Goal: Information Seeking & Learning: Learn about a topic

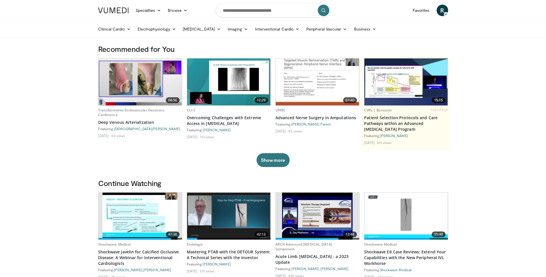
click at [166, 90] on img at bounding box center [139, 81] width 83 height 47
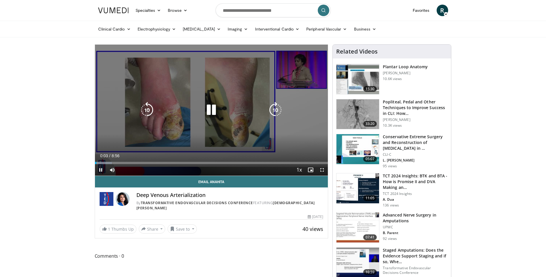
click at [210, 105] on icon "Video Player" at bounding box center [211, 110] width 16 height 16
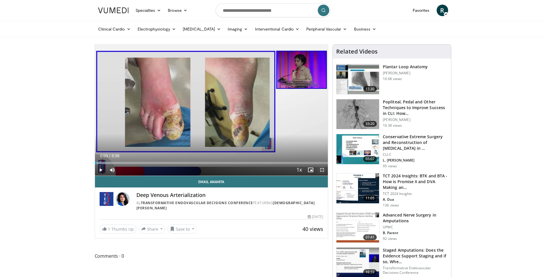
click at [321, 170] on span "Video Player" at bounding box center [322, 170] width 12 height 12
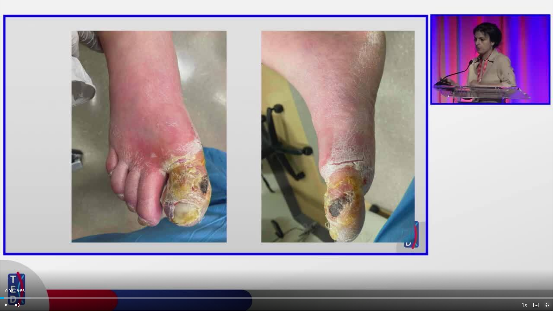
click at [546, 277] on span "Video Player" at bounding box center [547, 305] width 12 height 12
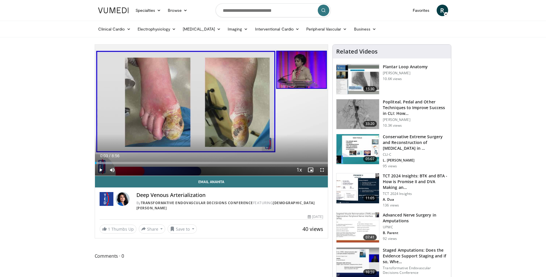
click at [358, 83] on img at bounding box center [357, 79] width 43 height 30
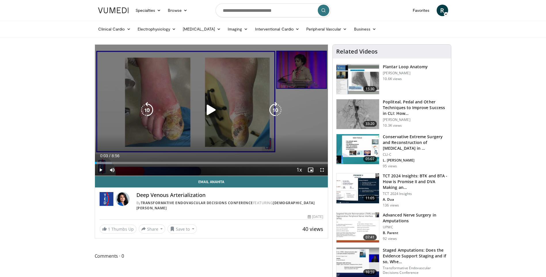
click at [205, 112] on icon "Video Player" at bounding box center [211, 110] width 16 height 16
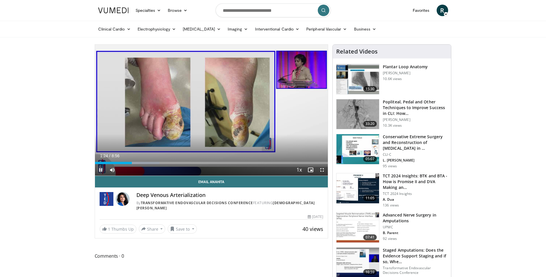
click at [100, 171] on span "Video Player" at bounding box center [101, 170] width 12 height 12
click at [100, 170] on span "Video Player" at bounding box center [101, 170] width 12 height 12
click at [101, 171] on span "Video Player" at bounding box center [101, 170] width 12 height 12
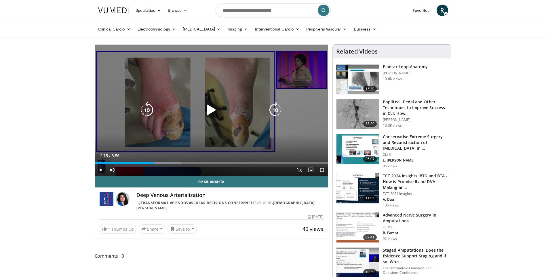
click at [217, 109] on icon "Video Player" at bounding box center [211, 110] width 16 height 16
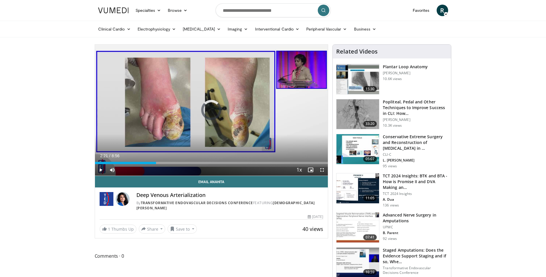
drag, startPoint x: 156, startPoint y: 163, endPoint x: 93, endPoint y: 163, distance: 63.3
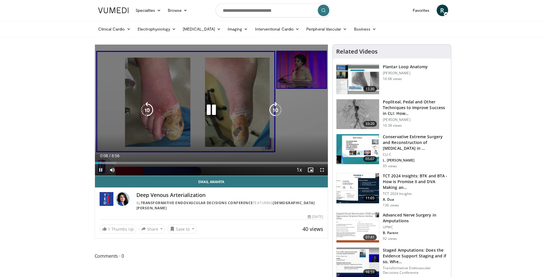
click at [211, 110] on icon "Video Player" at bounding box center [211, 110] width 16 height 16
click at [211, 112] on icon "Video Player" at bounding box center [211, 110] width 16 height 16
click at [213, 112] on icon "Video Player" at bounding box center [211, 110] width 16 height 16
click at [211, 111] on icon "Video Player" at bounding box center [211, 110] width 16 height 16
click at [213, 110] on icon "Video Player" at bounding box center [211, 110] width 16 height 16
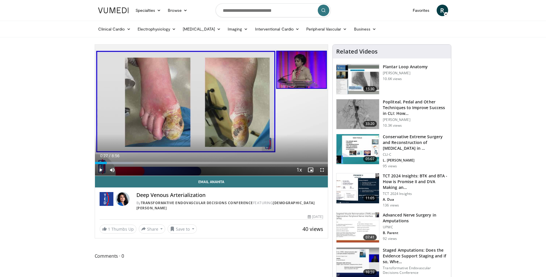
click at [100, 170] on span "Video Player" at bounding box center [101, 170] width 12 height 12
click at [100, 171] on span "Video Player" at bounding box center [101, 170] width 12 height 12
click at [99, 171] on span "Video Player" at bounding box center [101, 170] width 12 height 12
click at [102, 172] on span "Video Player" at bounding box center [101, 170] width 12 height 12
drag, startPoint x: 219, startPoint y: 163, endPoint x: 100, endPoint y: 162, distance: 118.9
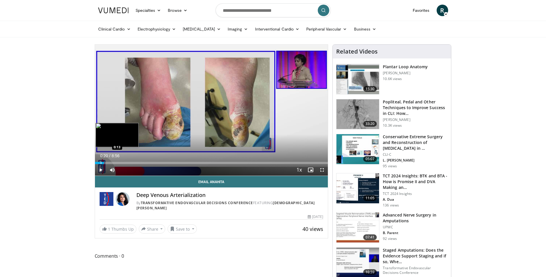
click at [101, 162] on div "Progress Bar" at bounding box center [101, 163] width 1 height 2
click at [100, 169] on span "Video Player" at bounding box center [101, 170] width 12 height 12
click at [99, 171] on span "Video Player" at bounding box center [101, 170] width 12 height 12
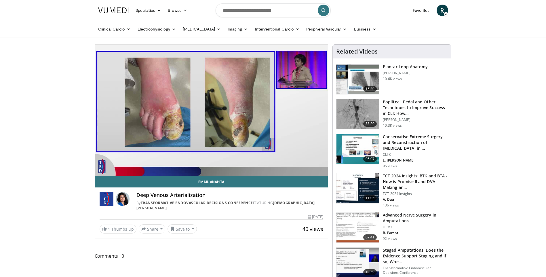
click at [101, 171] on video-js "**********" at bounding box center [211, 110] width 233 height 131
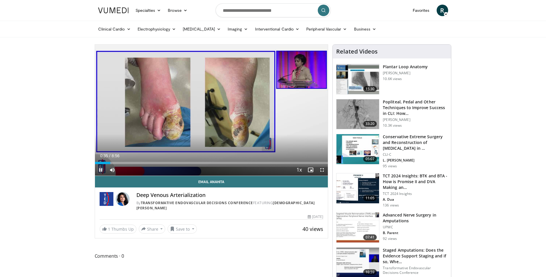
click at [100, 171] on span "Video Player" at bounding box center [101, 170] width 12 height 12
click at [99, 170] on span "Video Player" at bounding box center [101, 170] width 12 height 12
click at [101, 171] on span "Video Player" at bounding box center [101, 170] width 12 height 12
click at [99, 170] on span "Video Player" at bounding box center [101, 170] width 12 height 12
click at [101, 170] on span "Video Player" at bounding box center [101, 170] width 12 height 12
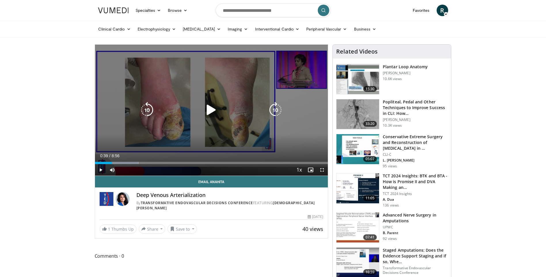
click at [208, 110] on icon "Video Player" at bounding box center [211, 110] width 16 height 16
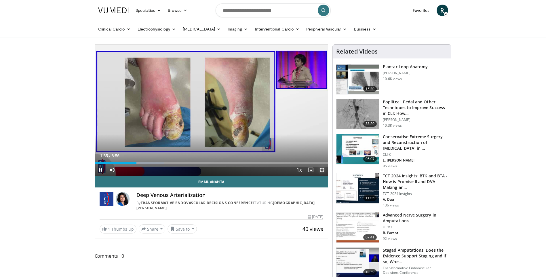
click at [322, 169] on span "Video Player" at bounding box center [322, 170] width 12 height 12
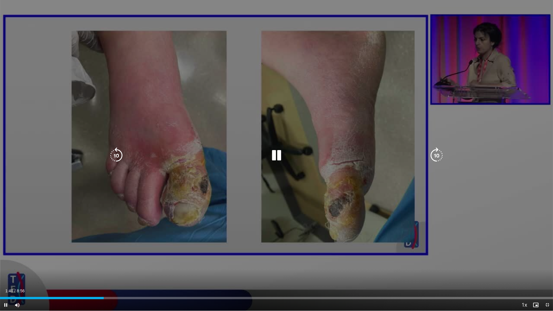
click at [318, 277] on div "10 seconds Tap to unmute" at bounding box center [276, 155] width 553 height 311
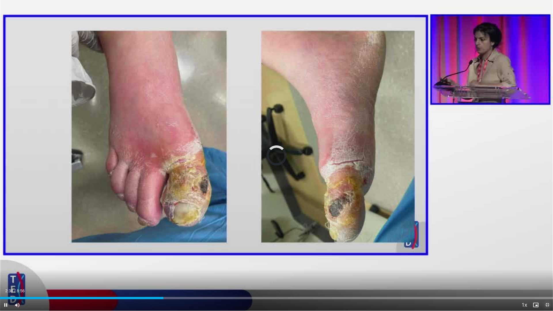
click at [546, 277] on span "Video Player" at bounding box center [547, 305] width 12 height 12
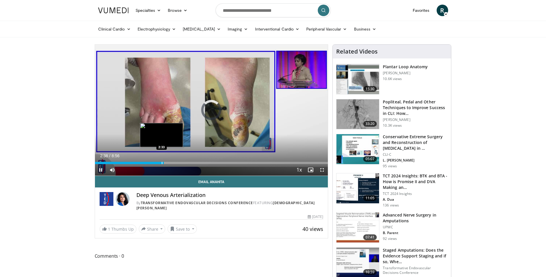
click at [162, 162] on div "Progress Bar" at bounding box center [162, 163] width 1 height 2
click at [321, 169] on span "Video Player" at bounding box center [322, 170] width 12 height 12
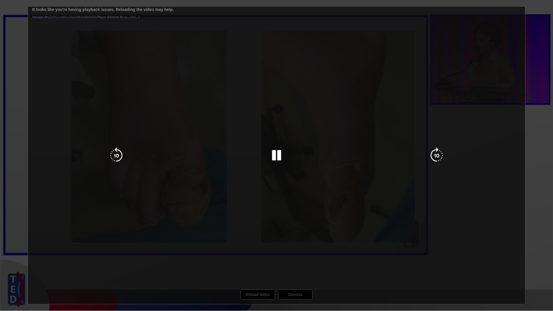
click at [274, 157] on icon "Video Player" at bounding box center [276, 155] width 16 height 16
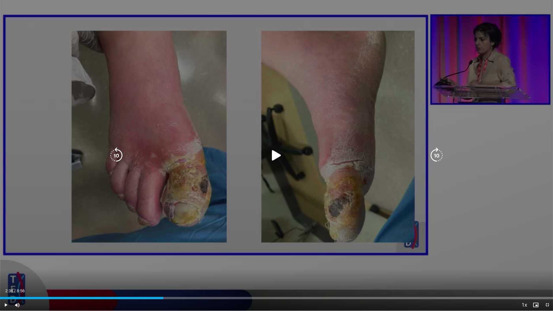
click at [273, 158] on icon "Video Player" at bounding box center [276, 155] width 16 height 16
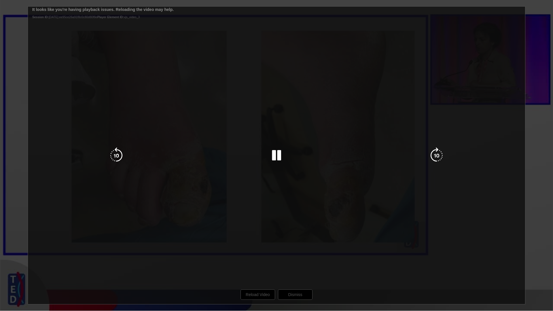
click at [265, 155] on div "Video Player" at bounding box center [277, 156] width 332 height 12
click at [269, 156] on icon "Video Player" at bounding box center [276, 155] width 16 height 16
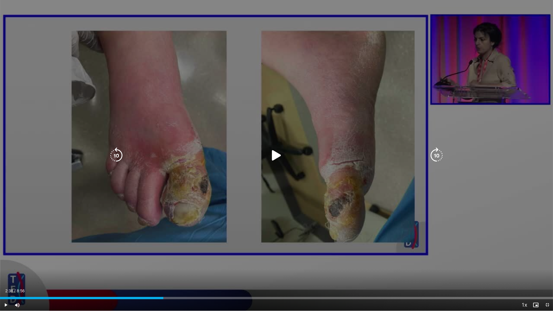
click at [275, 158] on icon "Video Player" at bounding box center [276, 155] width 16 height 16
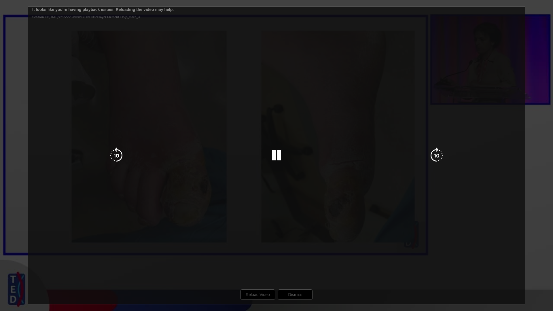
click at [275, 157] on icon "Video Player" at bounding box center [276, 155] width 16 height 16
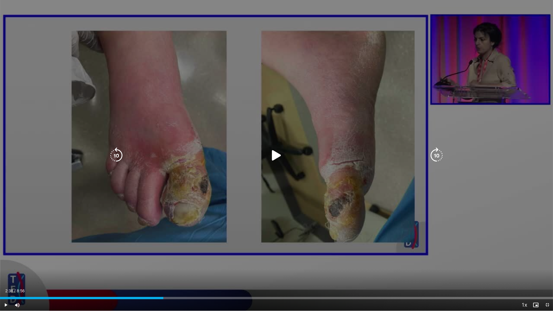
click at [275, 157] on icon "Video Player" at bounding box center [276, 155] width 16 height 16
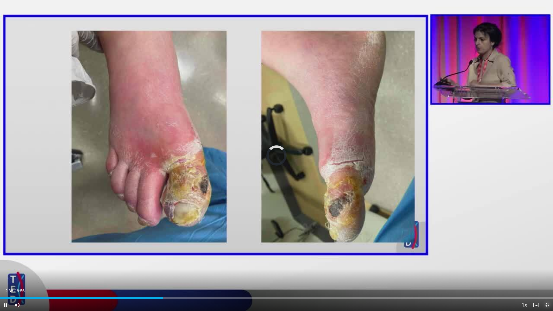
click at [544, 277] on span "Video Player" at bounding box center [547, 305] width 12 height 12
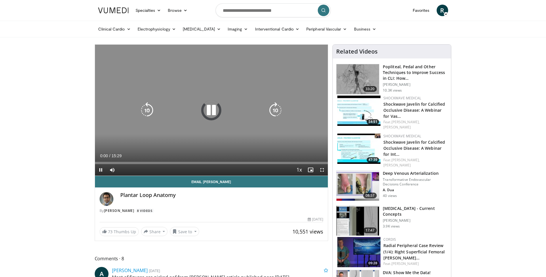
click at [211, 112] on icon "Video Player" at bounding box center [211, 110] width 16 height 16
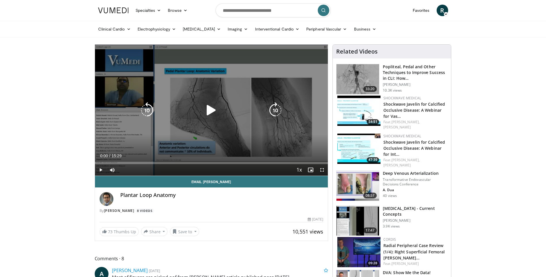
click at [212, 115] on icon "Video Player" at bounding box center [211, 110] width 16 height 16
click at [210, 114] on icon "Video Player" at bounding box center [211, 110] width 16 height 16
click at [212, 116] on icon "Video Player" at bounding box center [211, 110] width 16 height 16
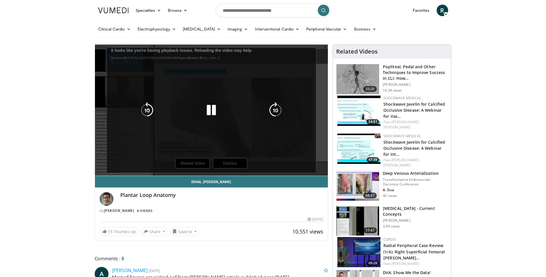
click at [209, 163] on div "10 seconds Tap to unmute" at bounding box center [211, 110] width 233 height 131
click at [206, 108] on icon "Video Player" at bounding box center [211, 110] width 16 height 16
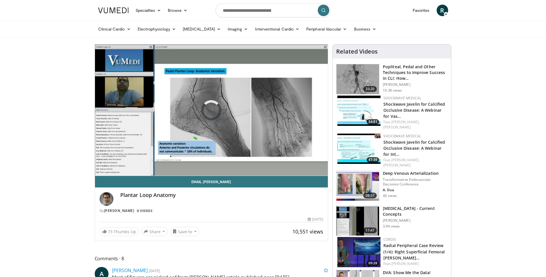
click at [354, 217] on img at bounding box center [357, 221] width 43 height 30
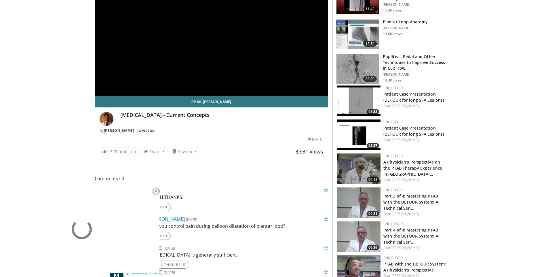
scroll to position [86, 0]
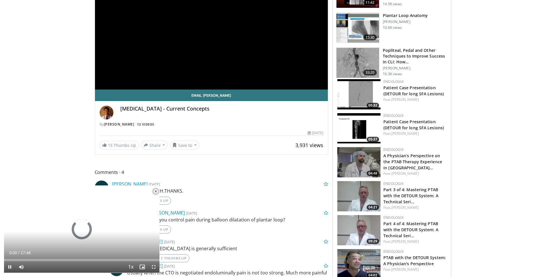
click at [155, 190] on span "Video Player" at bounding box center [156, 192] width 12 height 12
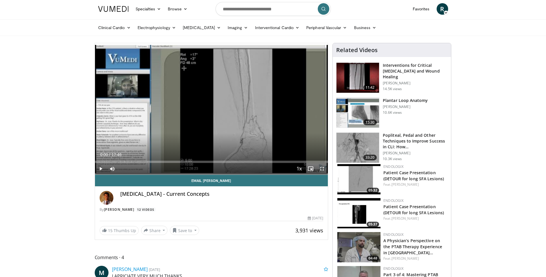
scroll to position [0, 0]
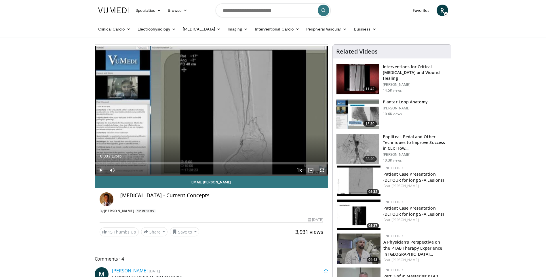
click at [100, 168] on span "Video Player" at bounding box center [101, 170] width 12 height 12
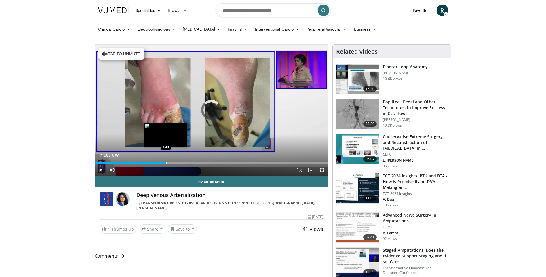
click at [166, 162] on div "Progress Bar" at bounding box center [166, 163] width 1 height 2
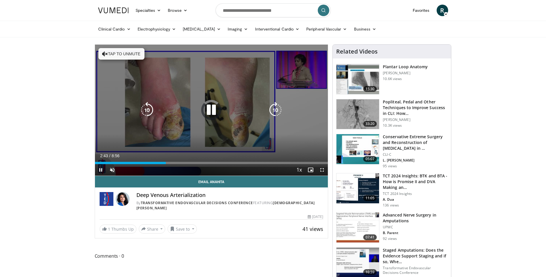
click at [213, 110] on icon "Video Player" at bounding box center [211, 110] width 16 height 16
click at [213, 111] on icon "Video Player" at bounding box center [211, 110] width 16 height 16
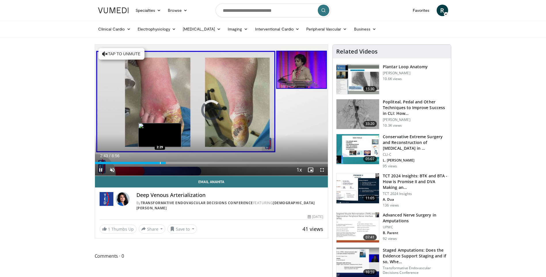
click at [157, 163] on div "Loaded : 0.00% 2:43 2:29" at bounding box center [211, 163] width 233 height 2
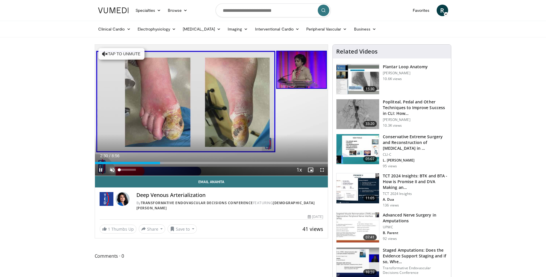
click at [114, 171] on span "Video Player" at bounding box center [112, 170] width 12 height 12
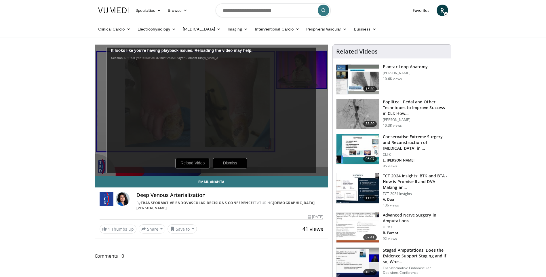
drag, startPoint x: 199, startPoint y: 161, endPoint x: 203, endPoint y: 164, distance: 5.5
click at [199, 161] on div "10 seconds Tap to unmute" at bounding box center [211, 110] width 233 height 131
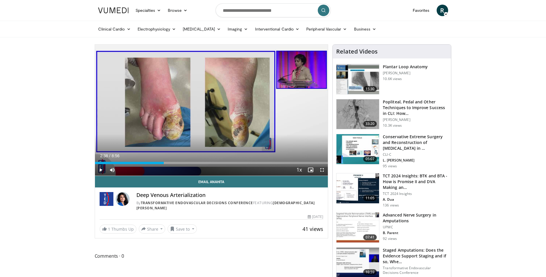
click at [371, 113] on img at bounding box center [357, 114] width 43 height 30
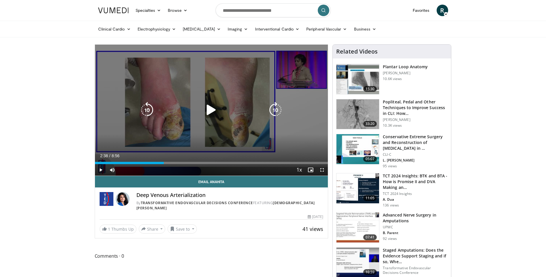
click at [210, 109] on icon "Video Player" at bounding box center [211, 110] width 16 height 16
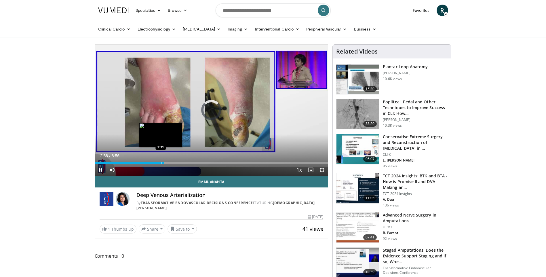
click at [160, 161] on div "Loaded : 29.55% 2:38 2:31" at bounding box center [211, 161] width 233 height 5
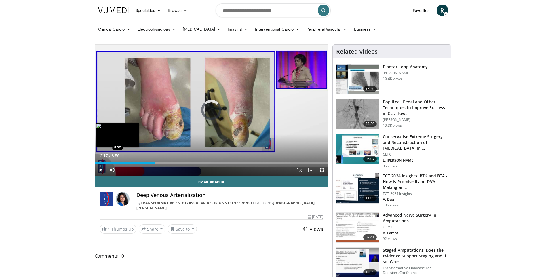
drag, startPoint x: 155, startPoint y: 162, endPoint x: 115, endPoint y: 161, distance: 39.8
click at [115, 161] on div "Loaded : 0.00% 0:53 0:52" at bounding box center [211, 161] width 233 height 5
drag, startPoint x: 118, startPoint y: 164, endPoint x: 98, endPoint y: 162, distance: 20.6
click at [98, 164] on div "Current Time 0:59 / Duration 8:56 Pause Skip Backward Skip Forward Unmute 0% Lo…" at bounding box center [211, 170] width 233 height 12
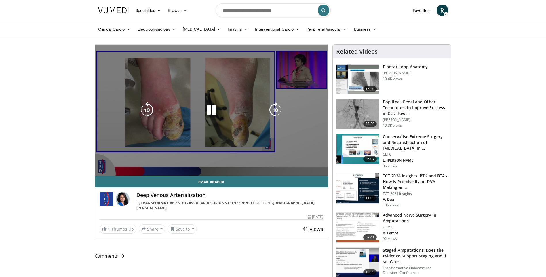
drag, startPoint x: 98, startPoint y: 162, endPoint x: 128, endPoint y: 118, distance: 53.2
click at [128, 118] on div "10 seconds Tap to unmute" at bounding box center [211, 110] width 233 height 131
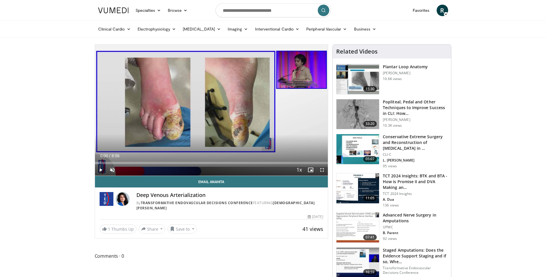
drag, startPoint x: 115, startPoint y: 163, endPoint x: 91, endPoint y: 170, distance: 24.9
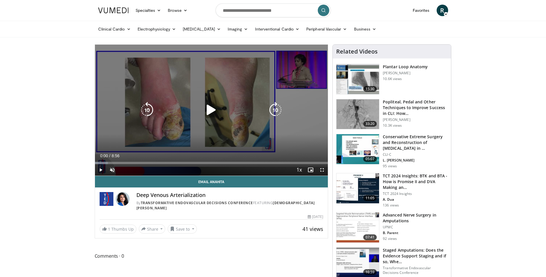
click at [211, 108] on icon "Video Player" at bounding box center [211, 110] width 16 height 16
click at [207, 103] on icon "Video Player" at bounding box center [211, 110] width 16 height 16
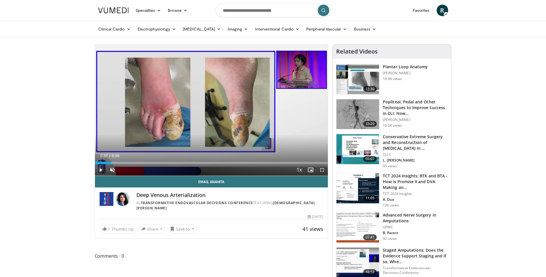
click at [100, 172] on span "Video Player" at bounding box center [101, 170] width 12 height 12
click at [115, 169] on span "Video Player" at bounding box center [112, 170] width 12 height 12
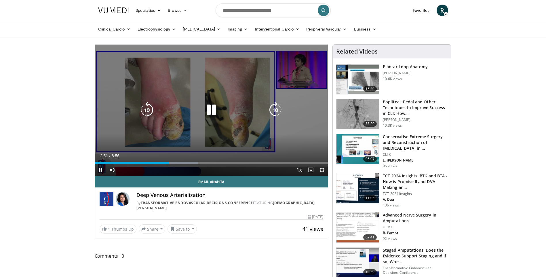
click at [148, 110] on icon "Video Player" at bounding box center [147, 110] width 16 height 16
click at [146, 109] on icon "Video Player" at bounding box center [147, 110] width 16 height 16
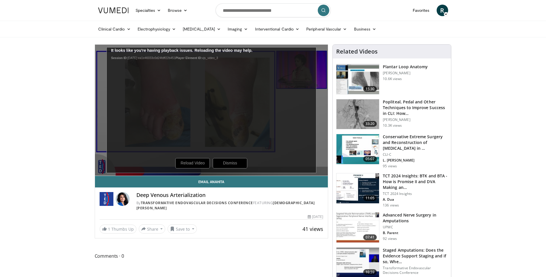
click at [194, 161] on div "10 seconds Tap to unmute" at bounding box center [211, 110] width 233 height 131
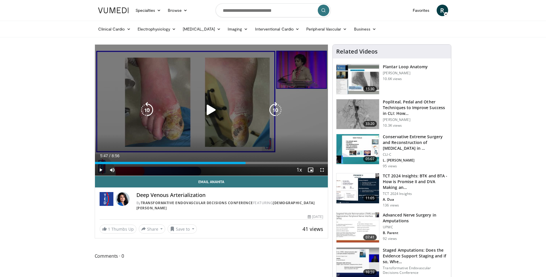
click at [214, 115] on icon "Video Player" at bounding box center [211, 110] width 16 height 16
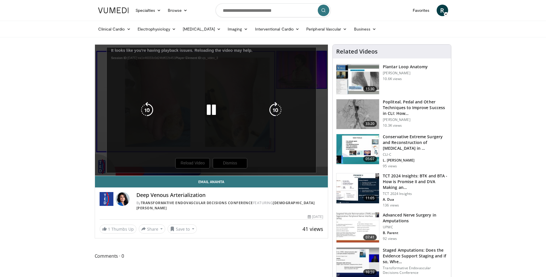
click at [149, 110] on icon "Video Player" at bounding box center [147, 110] width 16 height 16
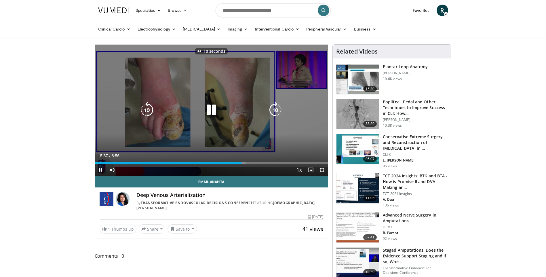
click at [206, 113] on icon "Video Player" at bounding box center [211, 110] width 16 height 16
click at [210, 112] on icon "Video Player" at bounding box center [211, 110] width 16 height 16
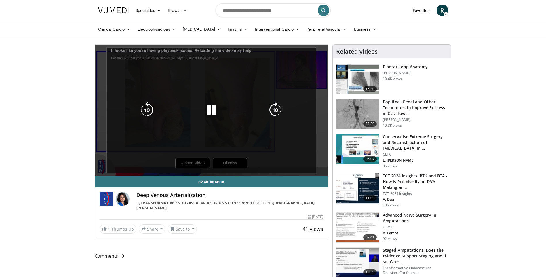
click at [195, 160] on div "10 seconds Tap to unmute" at bounding box center [211, 110] width 233 height 131
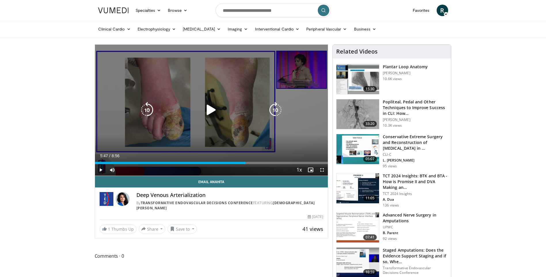
click at [205, 115] on icon "Video Player" at bounding box center [211, 110] width 16 height 16
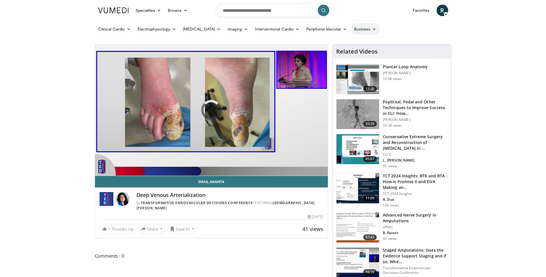
click at [353, 31] on link "Business" at bounding box center [365, 29] width 29 height 12
click at [332, 46] on link "Finance & Taxes" at bounding box center [344, 42] width 68 height 9
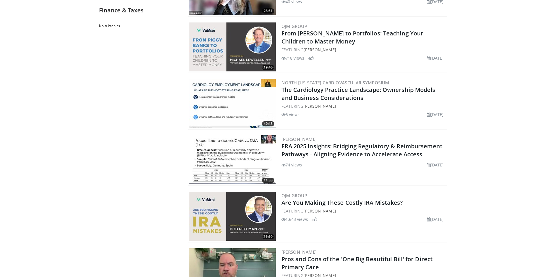
scroll to position [201, 0]
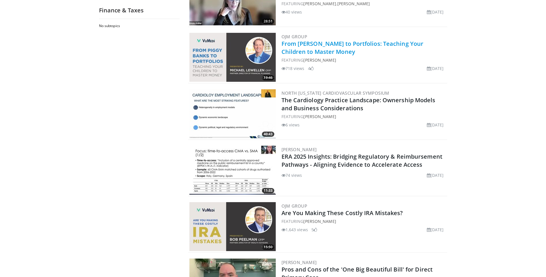
click at [314, 50] on link "From [PERSON_NAME] to Portfolios: Teaching Your Children to Master Money" at bounding box center [352, 48] width 142 height 16
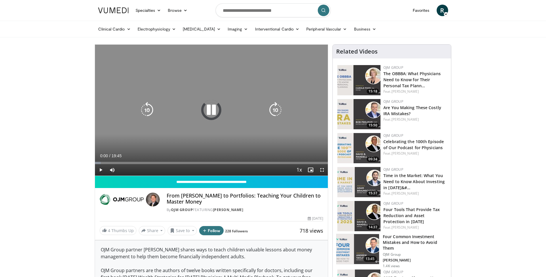
click at [211, 112] on icon "Video Player" at bounding box center [211, 110] width 16 height 16
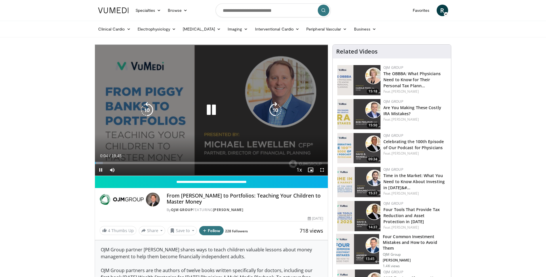
click at [212, 112] on icon "Video Player" at bounding box center [211, 110] width 16 height 16
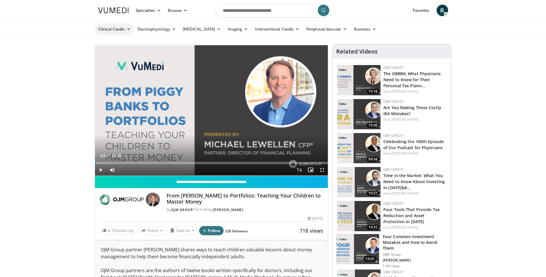
click at [120, 32] on link "Clinical Cardio" at bounding box center [114, 29] width 39 height 12
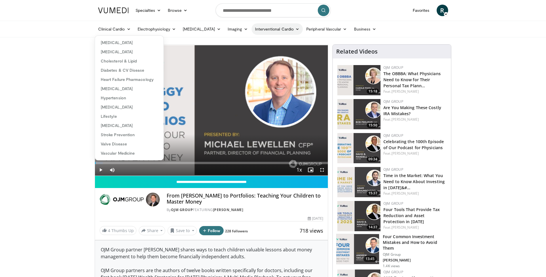
click at [273, 32] on link "Interventional Cardio" at bounding box center [278, 29] width 52 height 12
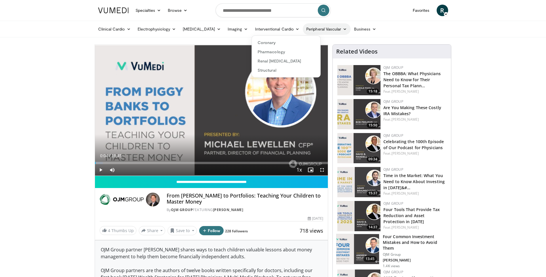
click at [317, 31] on link "Peripheral Vascular" at bounding box center [326, 29] width 47 height 12
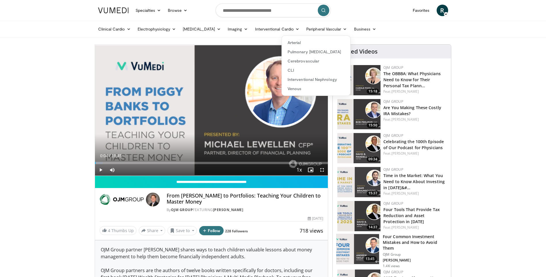
click at [402, 31] on ul "Clinical Cardio Atrial Fibrillation Cardiac Amyloidosis Cholesterol & Lipid Dia…" at bounding box center [273, 29] width 357 height 16
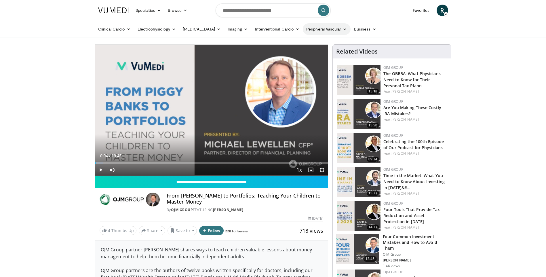
click at [316, 29] on link "Peripheral Vascular" at bounding box center [326, 29] width 47 height 12
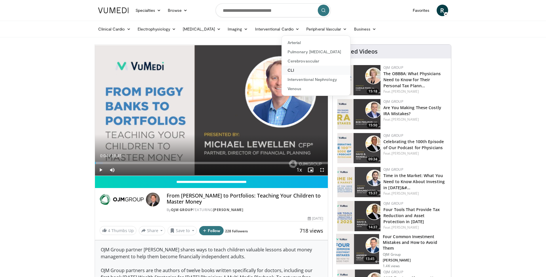
click at [289, 69] on link "CLI" at bounding box center [316, 70] width 68 height 9
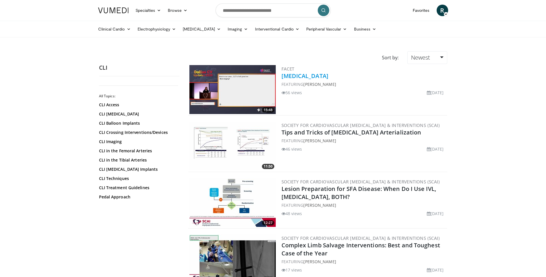
click at [316, 78] on link "[MEDICAL_DATA]" at bounding box center [304, 76] width 47 height 8
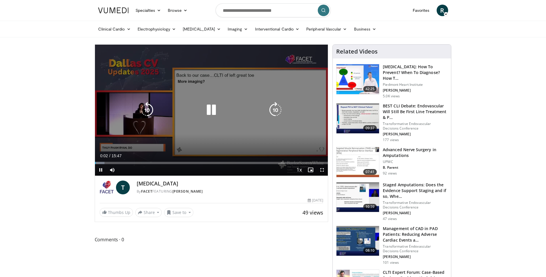
click at [211, 111] on icon "Video Player" at bounding box center [211, 110] width 16 height 16
click at [212, 110] on icon "Video Player" at bounding box center [211, 110] width 16 height 16
click at [212, 109] on icon "Video Player" at bounding box center [211, 110] width 16 height 16
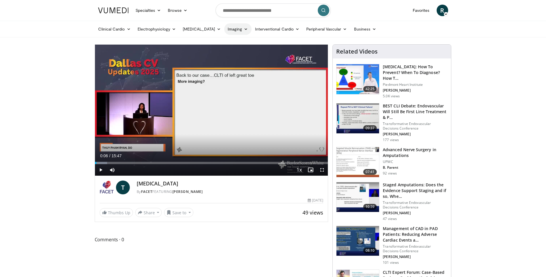
click at [233, 30] on link "Imaging" at bounding box center [237, 29] width 27 height 12
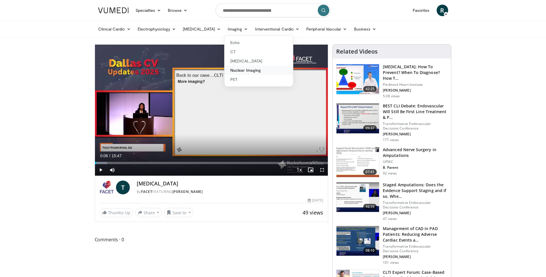
click at [237, 73] on link "Nuclear Imaging" at bounding box center [258, 70] width 68 height 9
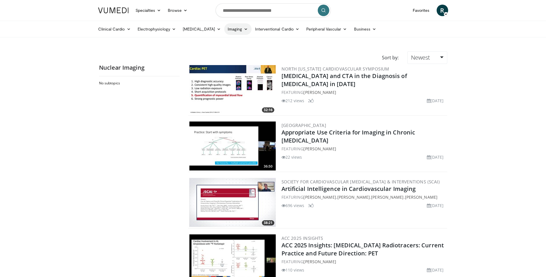
click at [227, 30] on link "Imaging" at bounding box center [237, 29] width 27 height 12
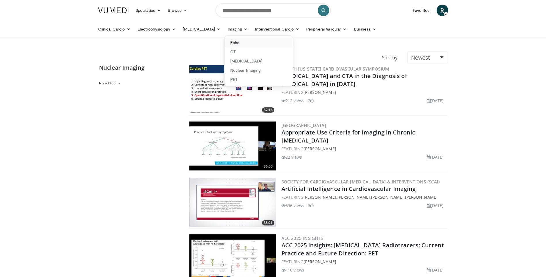
click at [228, 39] on link "Echo" at bounding box center [258, 42] width 68 height 9
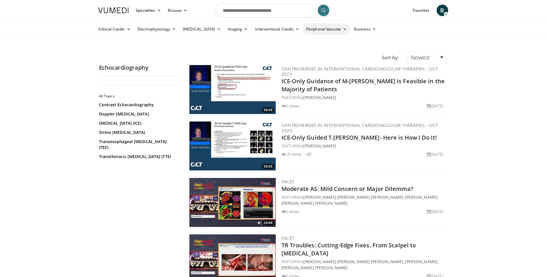
click at [325, 31] on link "Peripheral Vascular" at bounding box center [326, 29] width 47 height 12
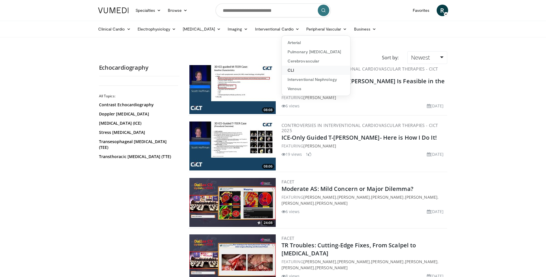
click at [289, 69] on link "CLI" at bounding box center [316, 70] width 68 height 9
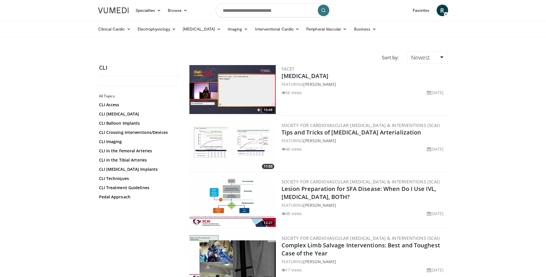
click at [248, 99] on img at bounding box center [232, 89] width 86 height 49
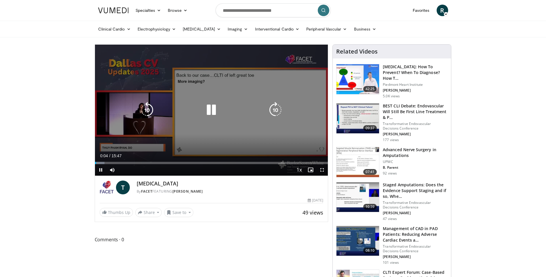
click at [211, 112] on icon "Video Player" at bounding box center [211, 110] width 16 height 16
click at [207, 120] on div "10 seconds Tap to unmute" at bounding box center [211, 110] width 233 height 131
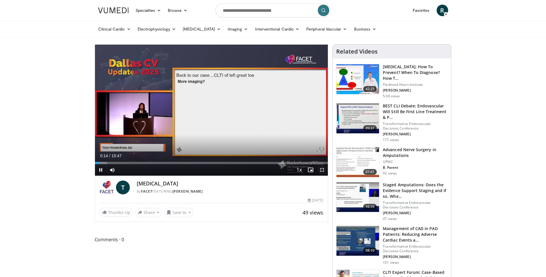
click at [323, 173] on span "Video Player" at bounding box center [322, 170] width 12 height 12
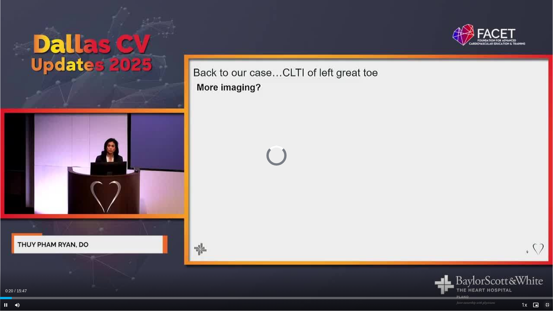
click at [546, 277] on span "Video Player" at bounding box center [547, 305] width 12 height 12
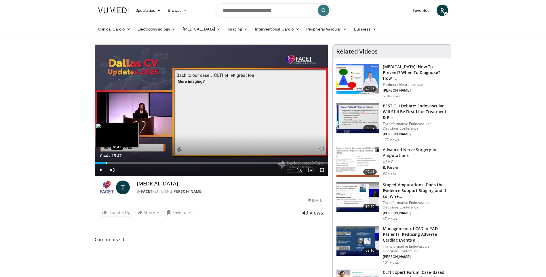
click at [106, 161] on div "Loaded : 5.23% 00:49 00:45" at bounding box center [211, 161] width 233 height 5
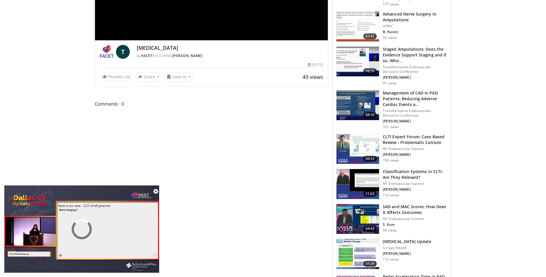
scroll to position [137, 0]
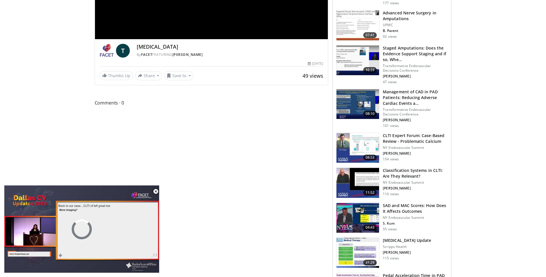
click at [409, 206] on h3 "SAD and MAC Scores: How Does It Affects Outcomes" at bounding box center [415, 209] width 65 height 12
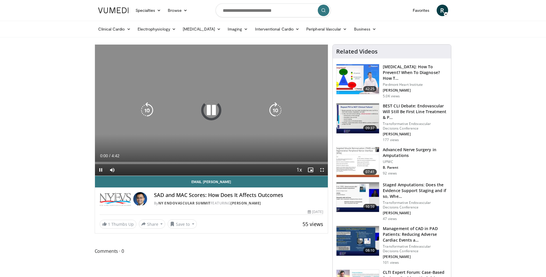
click at [212, 110] on icon "Video Player" at bounding box center [211, 110] width 16 height 16
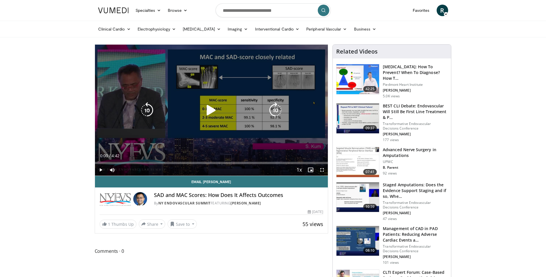
click at [212, 110] on icon "Video Player" at bounding box center [211, 110] width 16 height 16
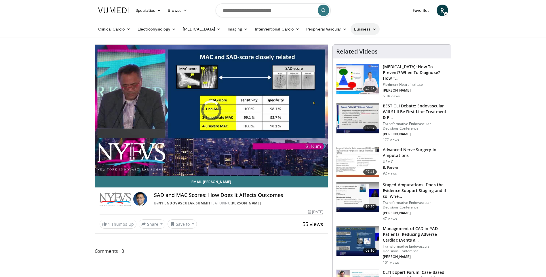
click at [359, 29] on link "Business" at bounding box center [365, 29] width 29 height 12
click at [332, 44] on link "Finance & Taxes" at bounding box center [344, 42] width 68 height 9
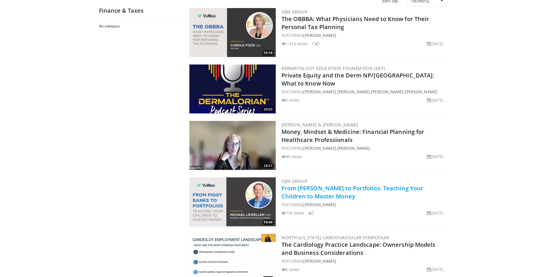
scroll to position [58, 0]
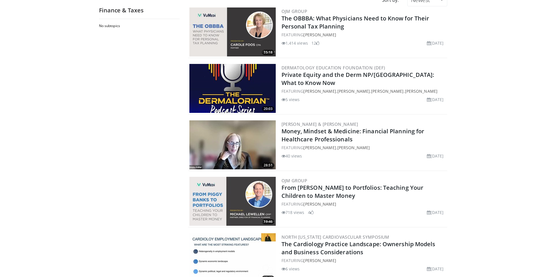
click at [267, 186] on img at bounding box center [232, 201] width 86 height 49
